Goal: Find specific page/section: Find specific page/section

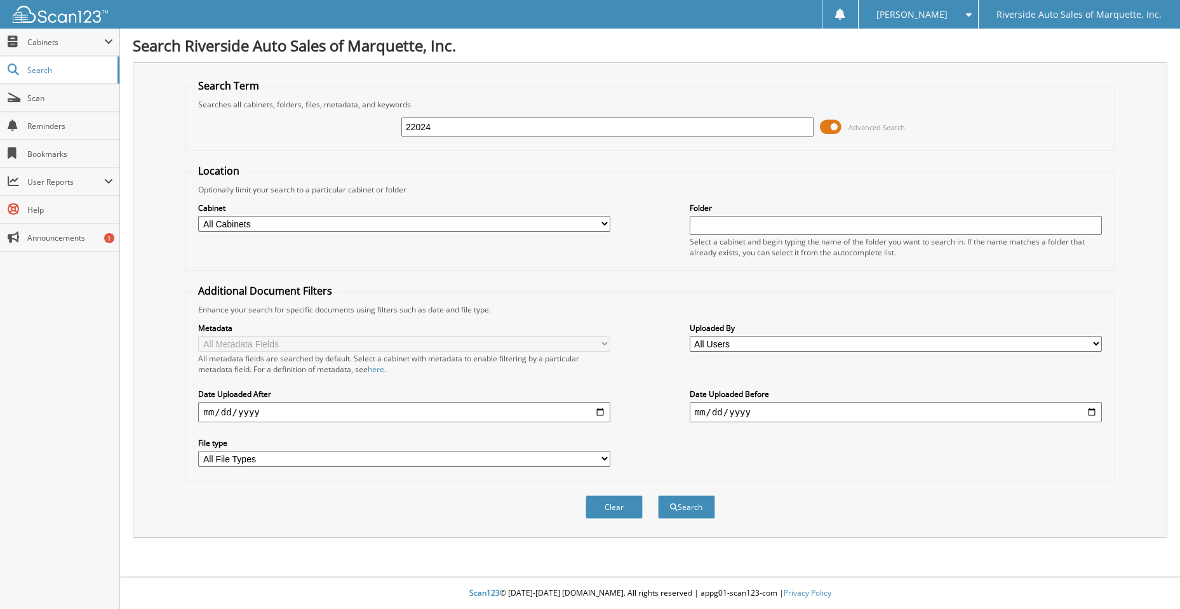
type input "22024"
click at [658, 495] on button "Search" at bounding box center [686, 506] width 57 height 23
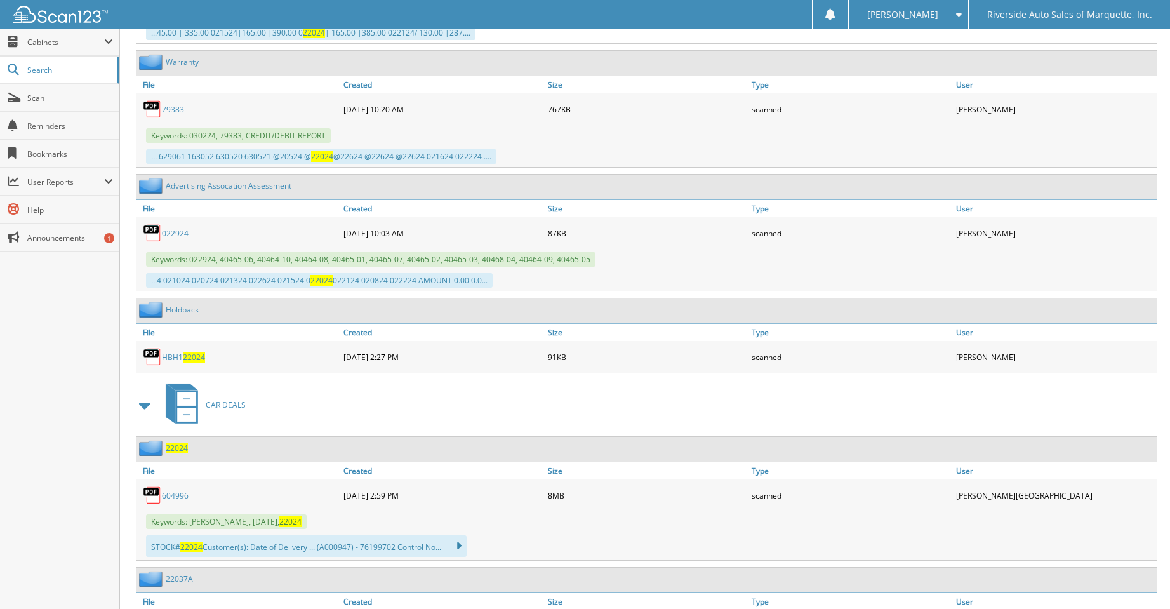
scroll to position [846, 0]
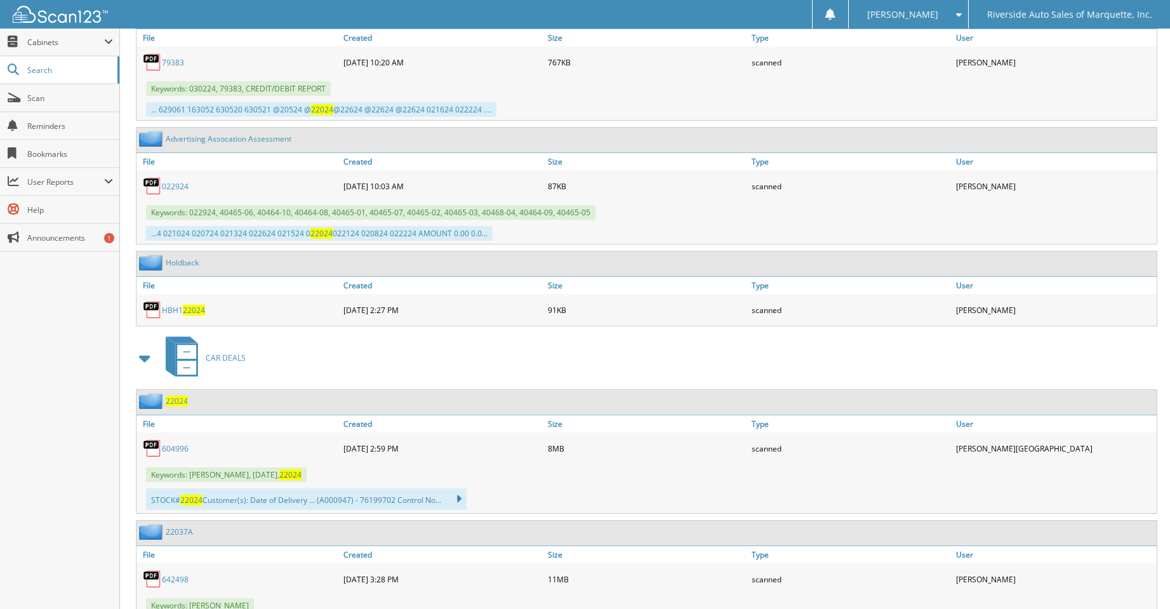
click at [178, 448] on link "604996" at bounding box center [175, 448] width 27 height 11
click at [60, 102] on span "Scan" at bounding box center [70, 98] width 86 height 11
